Goal: Task Accomplishment & Management: Use online tool/utility

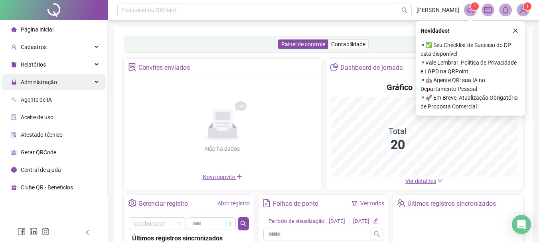
click at [66, 77] on div "Administração" at bounding box center [54, 82] width 104 height 16
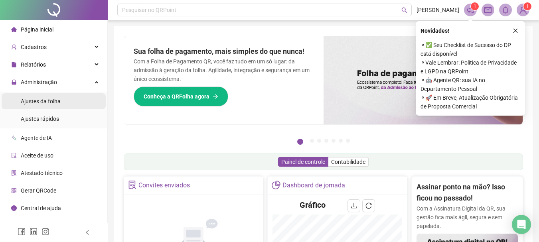
click at [62, 102] on li "Ajustes da folha" at bounding box center [54, 101] width 104 height 16
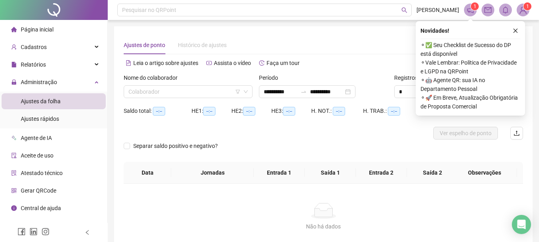
type input "**********"
click at [226, 89] on input "search" at bounding box center [184, 92] width 112 height 12
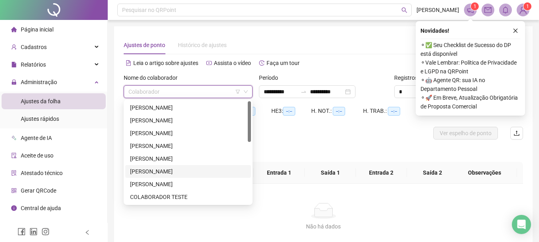
scroll to position [153, 0]
click at [160, 171] on div "Pedro Henrique Sales dos Santos" at bounding box center [188, 171] width 116 height 9
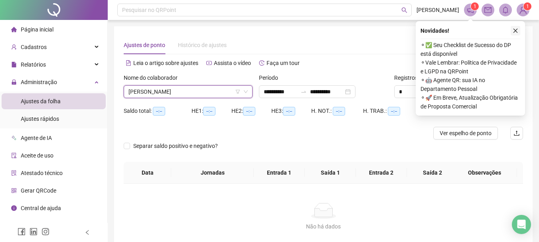
click at [516, 32] on icon "close" at bounding box center [515, 31] width 6 height 6
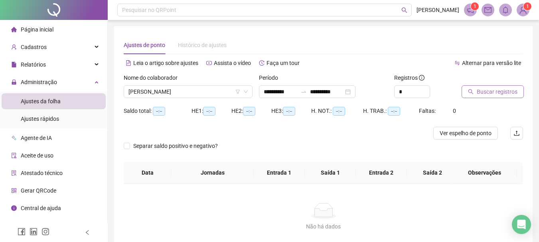
click at [479, 92] on span "Buscar registros" at bounding box center [496, 91] width 41 height 9
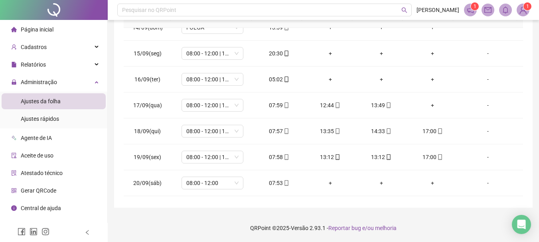
scroll to position [374, 0]
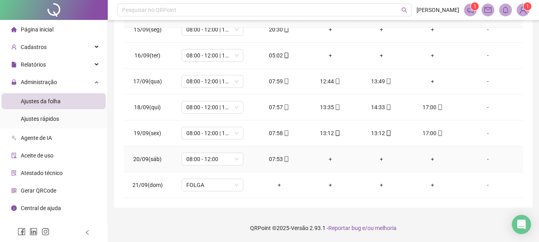
click at [278, 160] on div "07:53" at bounding box center [279, 159] width 38 height 9
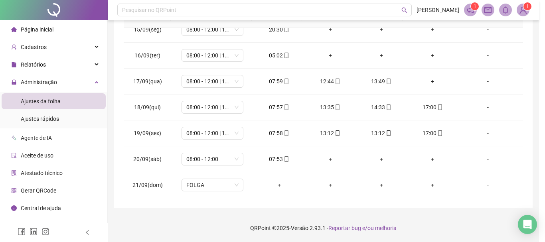
type input "**********"
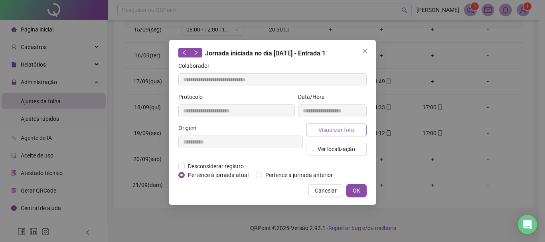
click at [330, 132] on span "Visualizar foto" at bounding box center [336, 130] width 36 height 9
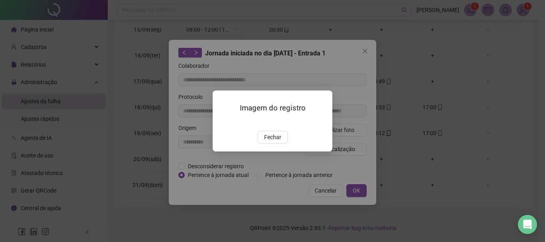
click at [222, 122] on img at bounding box center [222, 122] width 0 height 0
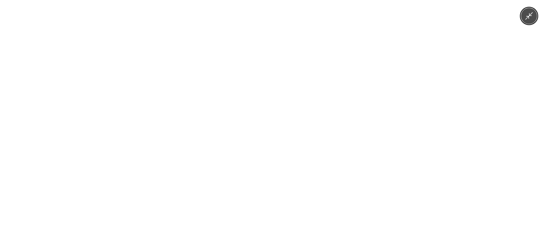
click at [296, 179] on img at bounding box center [273, 121] width 112 height 242
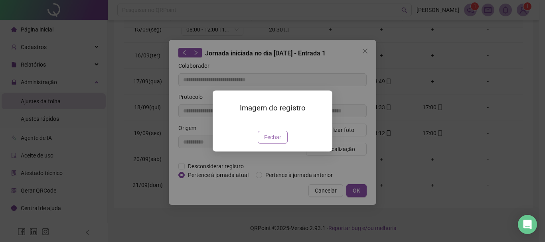
click at [274, 142] on span "Fechar" at bounding box center [272, 137] width 17 height 9
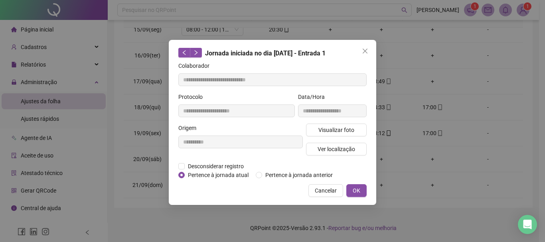
drag, startPoint x: 356, startPoint y: 194, endPoint x: 304, endPoint y: 182, distance: 53.9
click at [356, 194] on span "OK" at bounding box center [356, 190] width 8 height 9
